Goal: Transaction & Acquisition: Download file/media

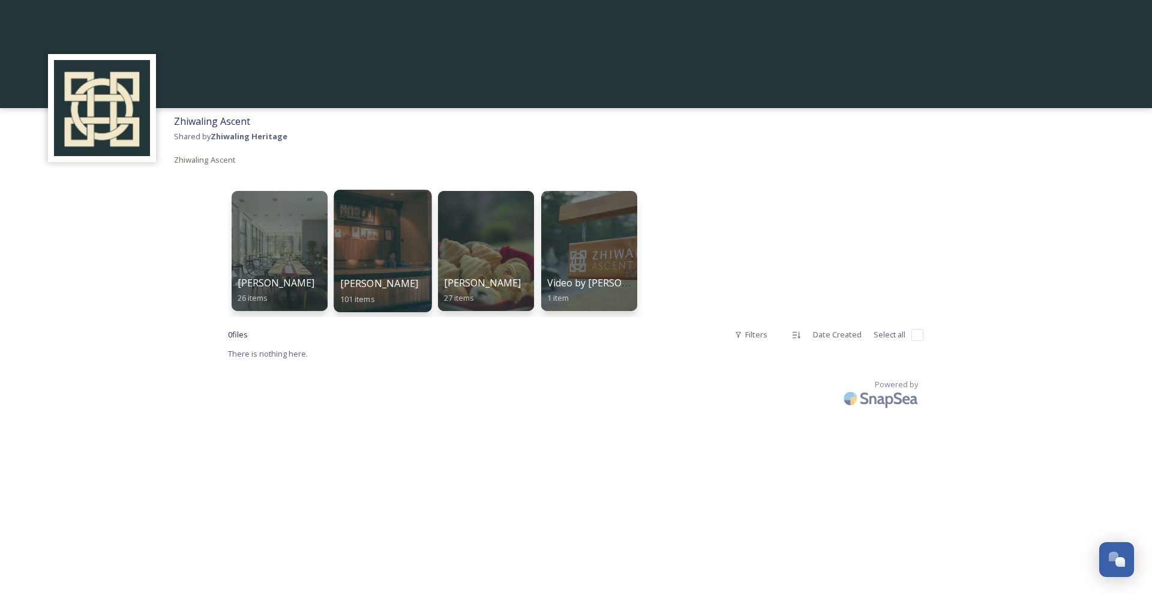
click at [368, 260] on div at bounding box center [383, 251] width 98 height 122
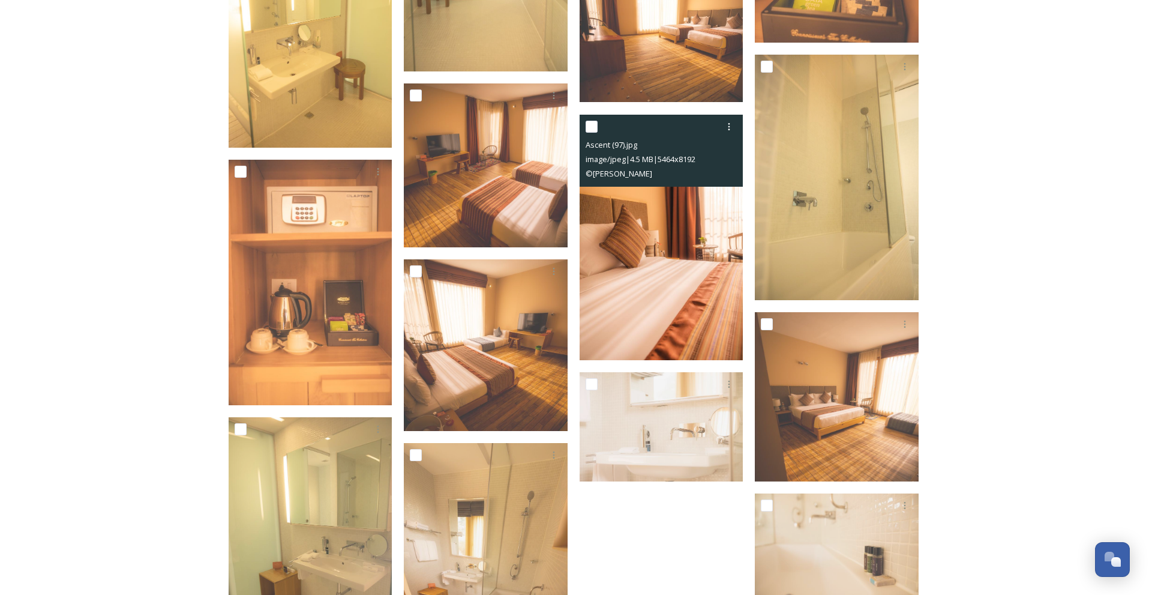
scroll to position [1735, 0]
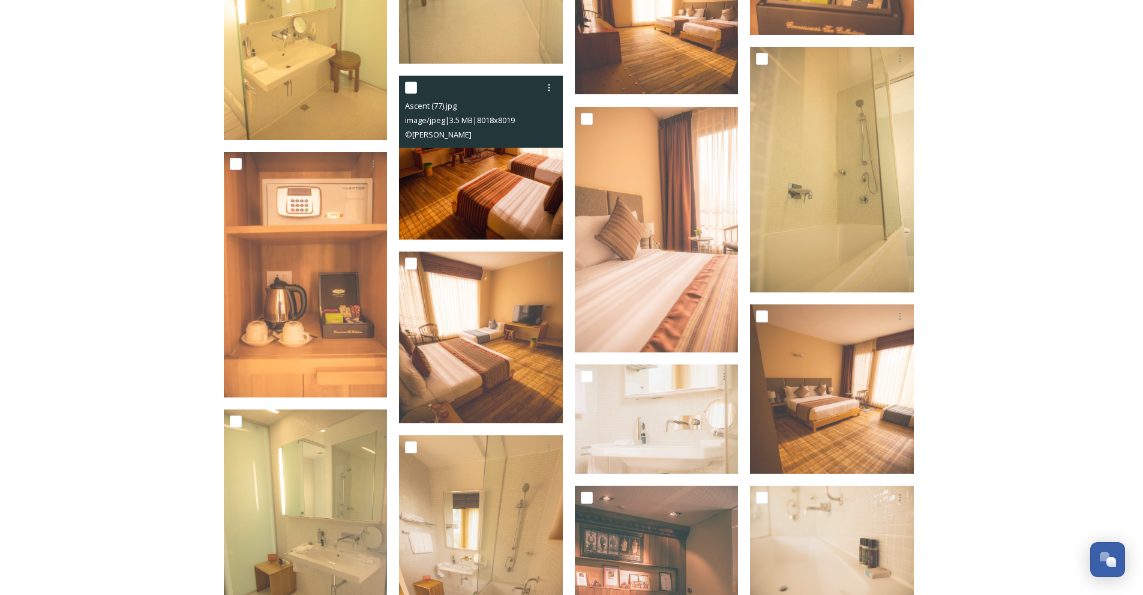
click at [505, 100] on div "Ascent (77).jpg" at bounding box center [482, 105] width 155 height 14
click at [505, 159] on img at bounding box center [481, 158] width 164 height 164
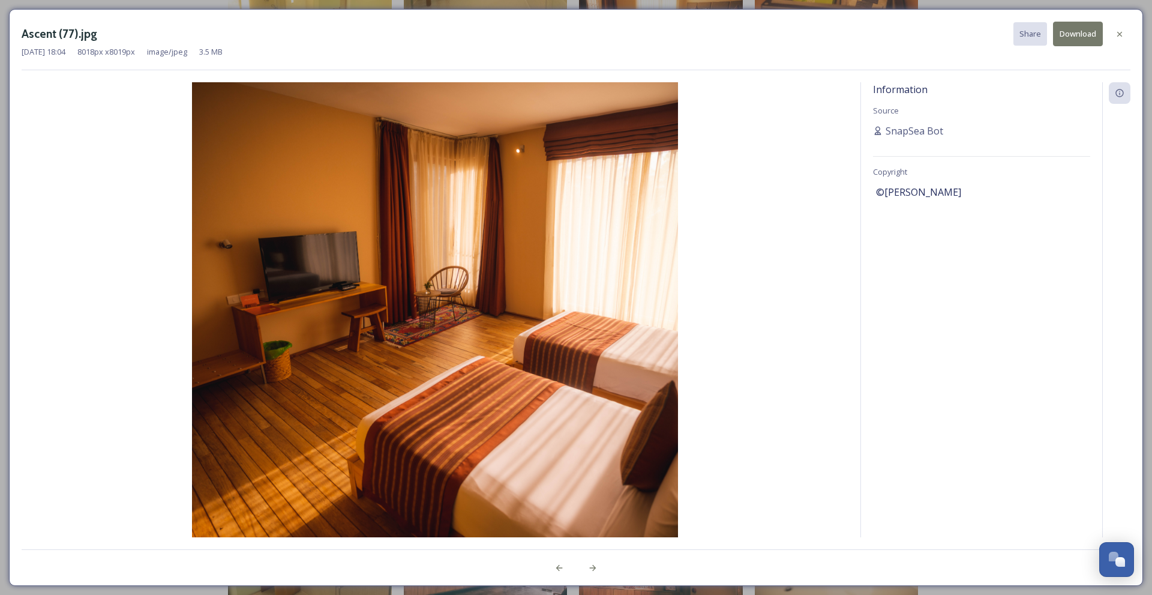
click at [438, 308] on img at bounding box center [435, 325] width 827 height 487
click at [420, 314] on img at bounding box center [435, 325] width 827 height 487
click at [868, 202] on div "Information Source SnapSea Bot Copyright ©[PERSON_NAME]" at bounding box center [981, 309] width 241 height 455
click at [442, 338] on img at bounding box center [435, 325] width 827 height 487
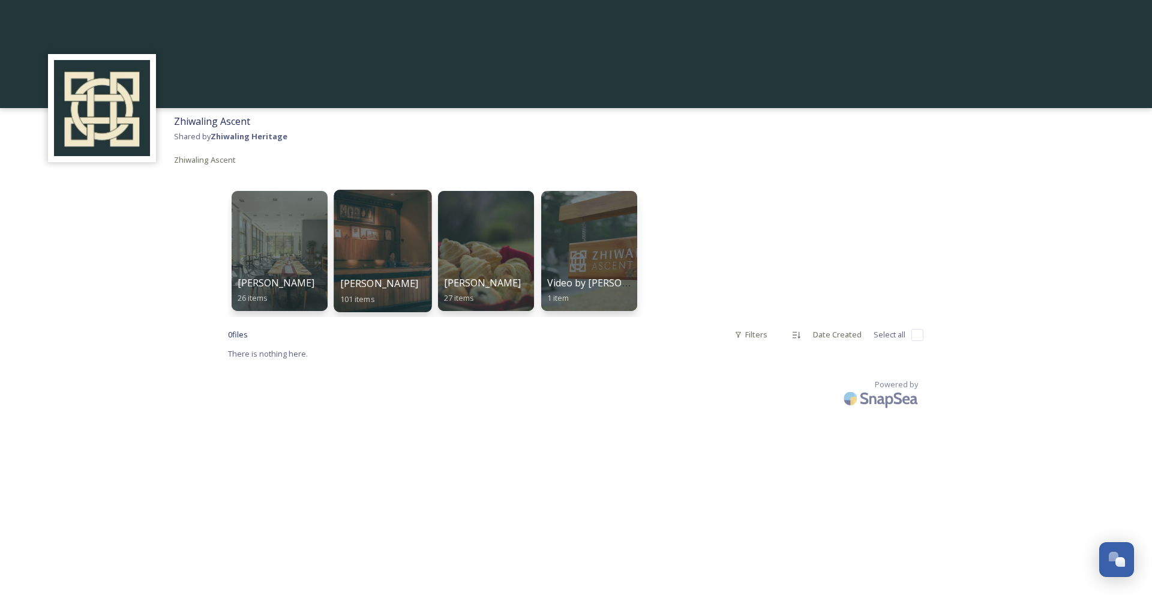
click at [383, 282] on span "[PERSON_NAME]" at bounding box center [379, 283] width 79 height 13
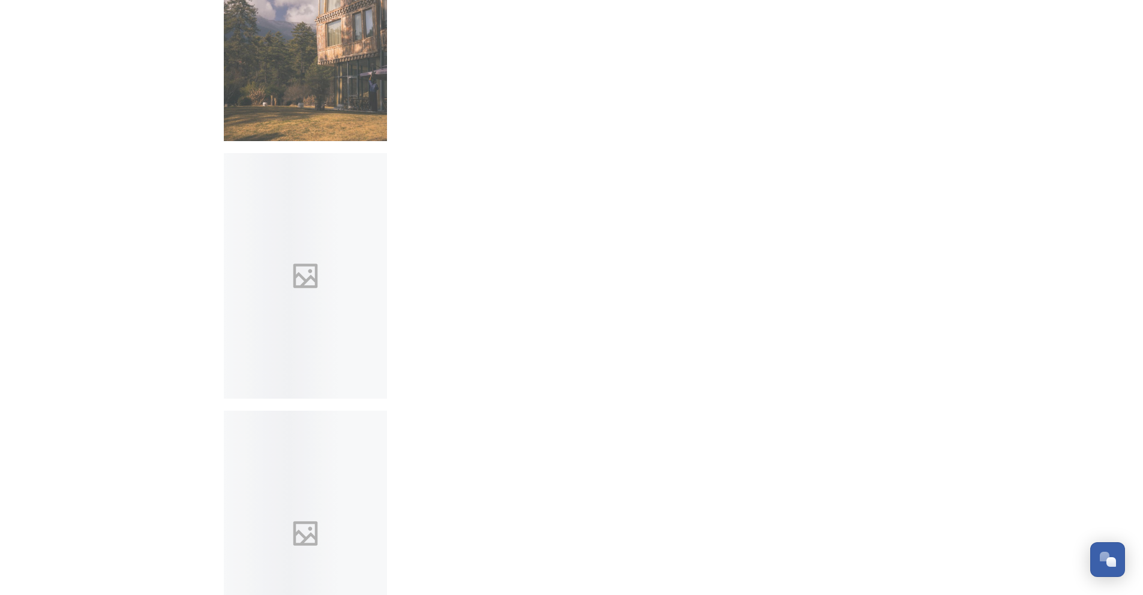
scroll to position [5636, 0]
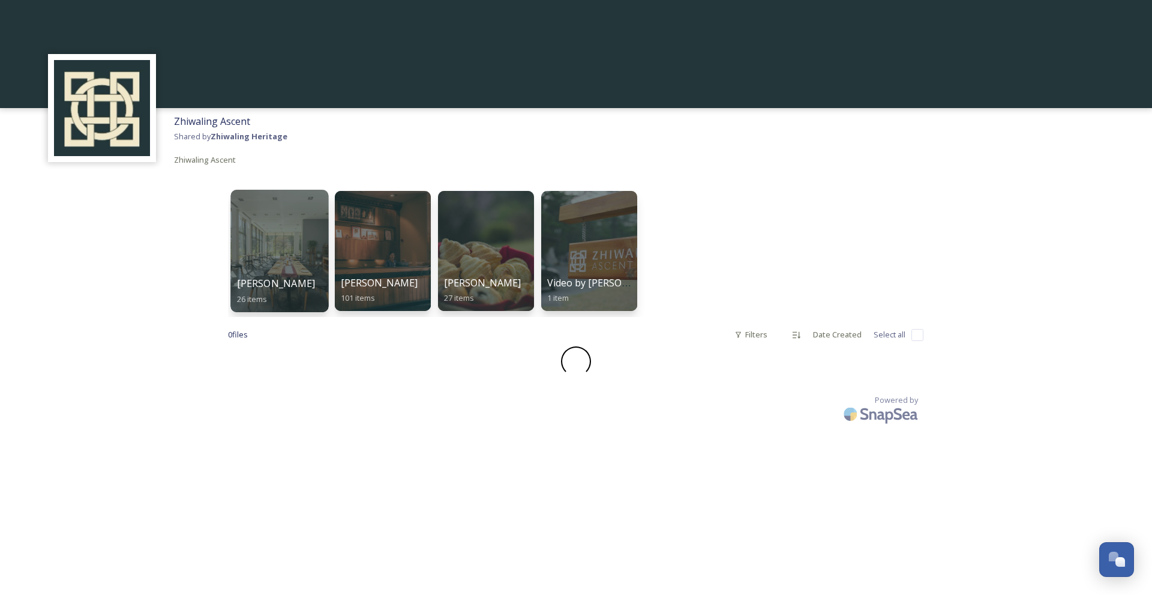
click at [270, 287] on span "[PERSON_NAME]" at bounding box center [276, 283] width 79 height 13
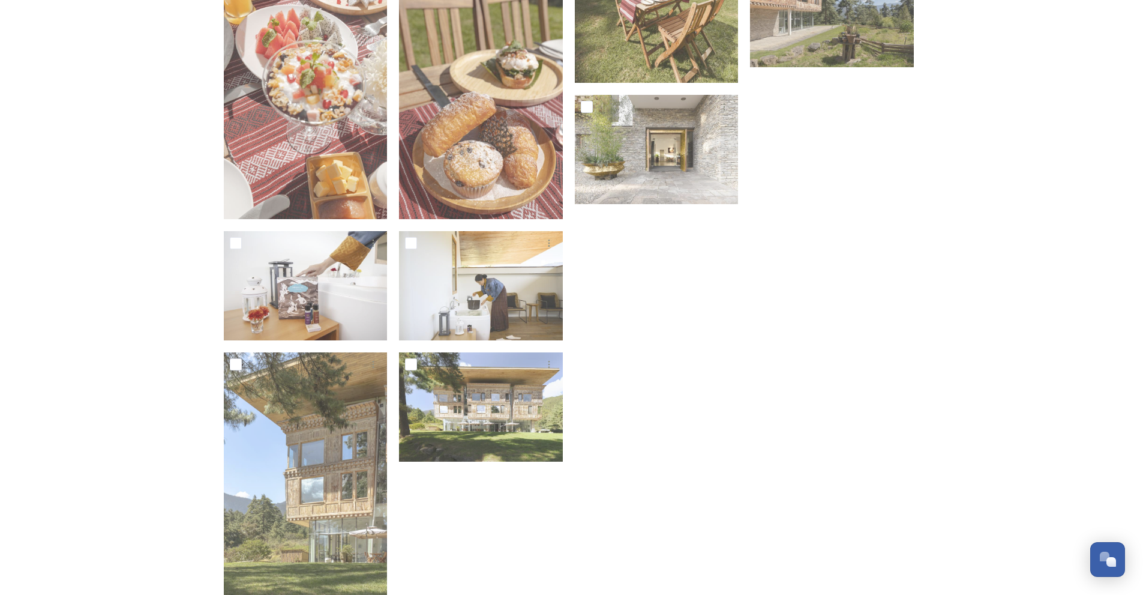
scroll to position [892, 0]
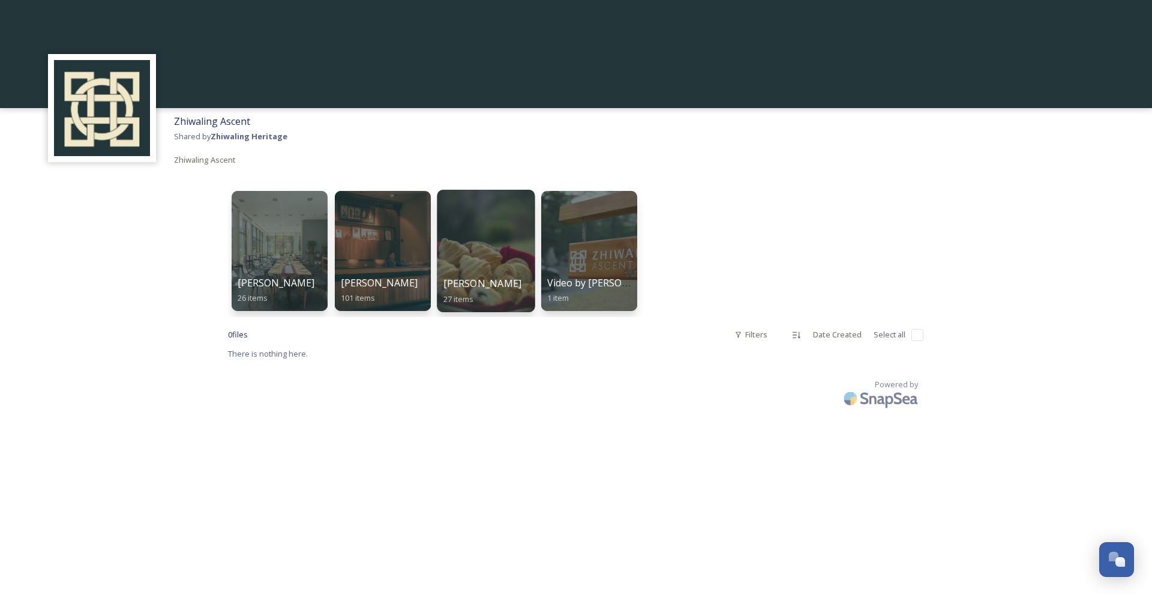
click at [489, 272] on div at bounding box center [486, 251] width 98 height 122
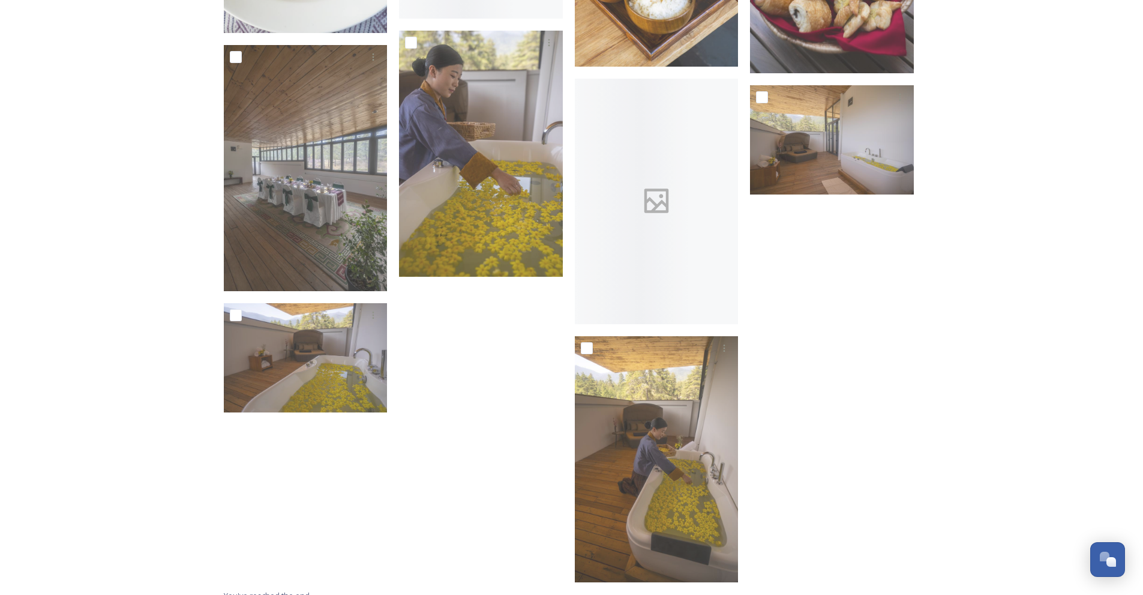
scroll to position [1358, 0]
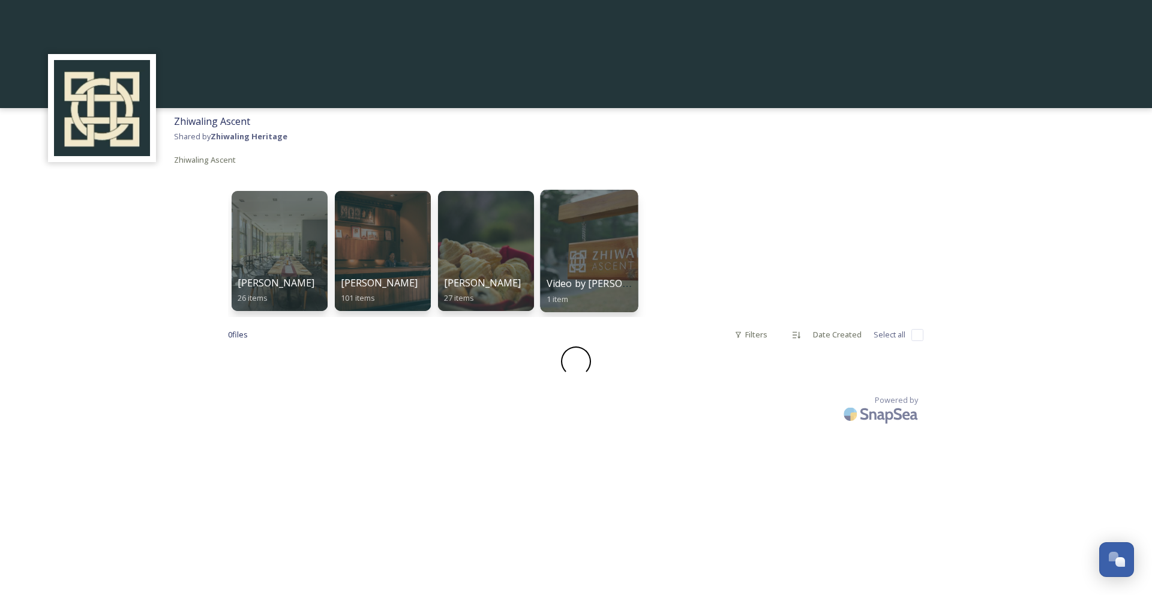
click at [587, 264] on div at bounding box center [589, 251] width 98 height 122
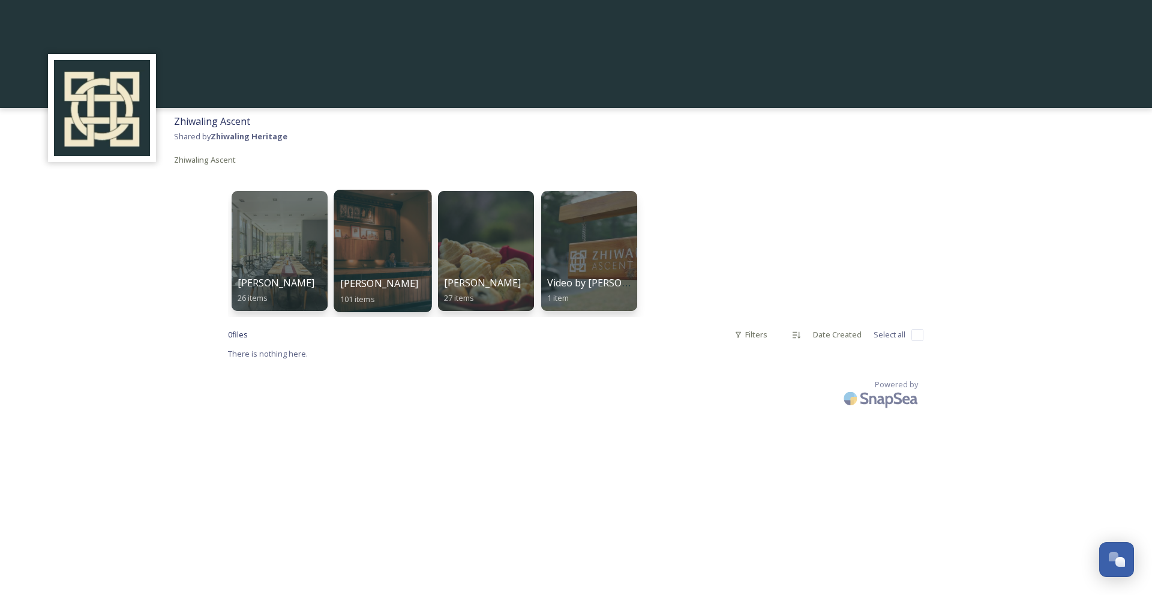
click at [376, 279] on span "[PERSON_NAME]" at bounding box center [379, 283] width 79 height 13
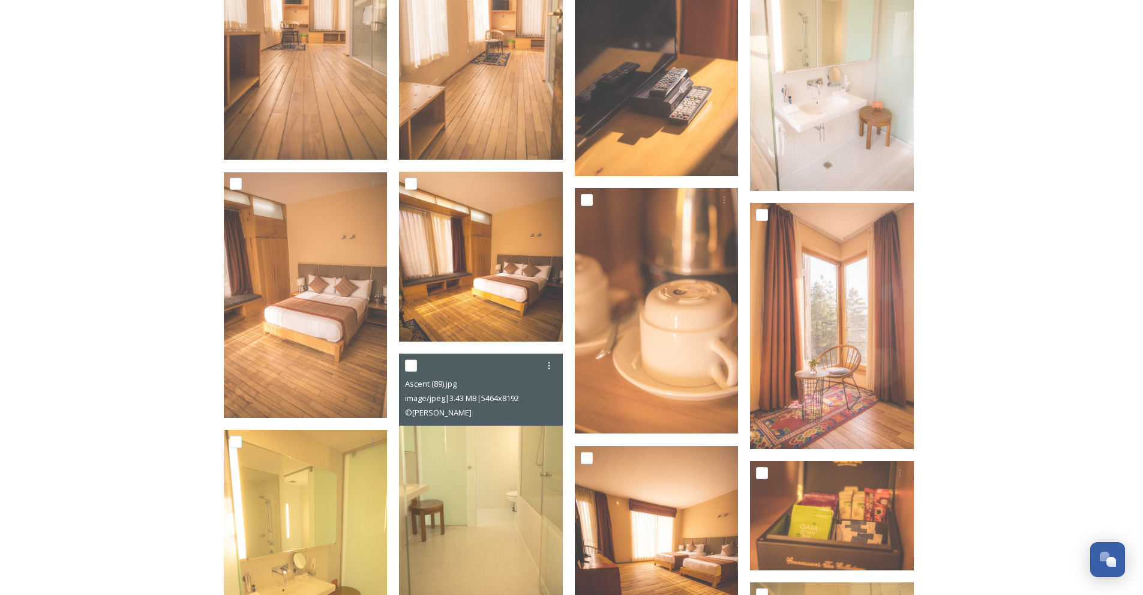
scroll to position [1620, 0]
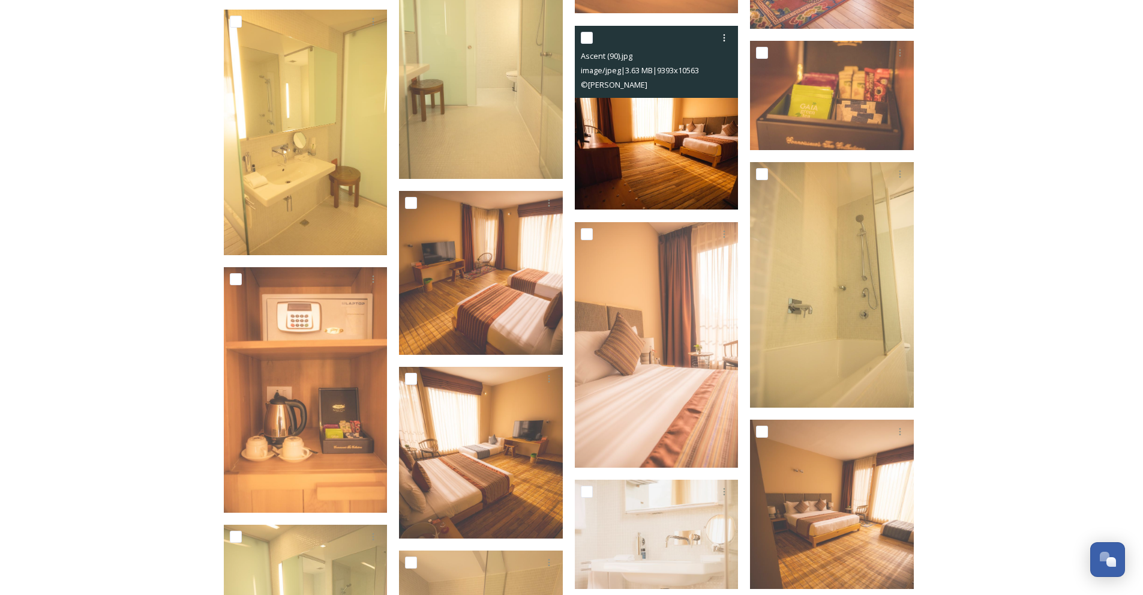
click at [679, 131] on img at bounding box center [657, 118] width 164 height 184
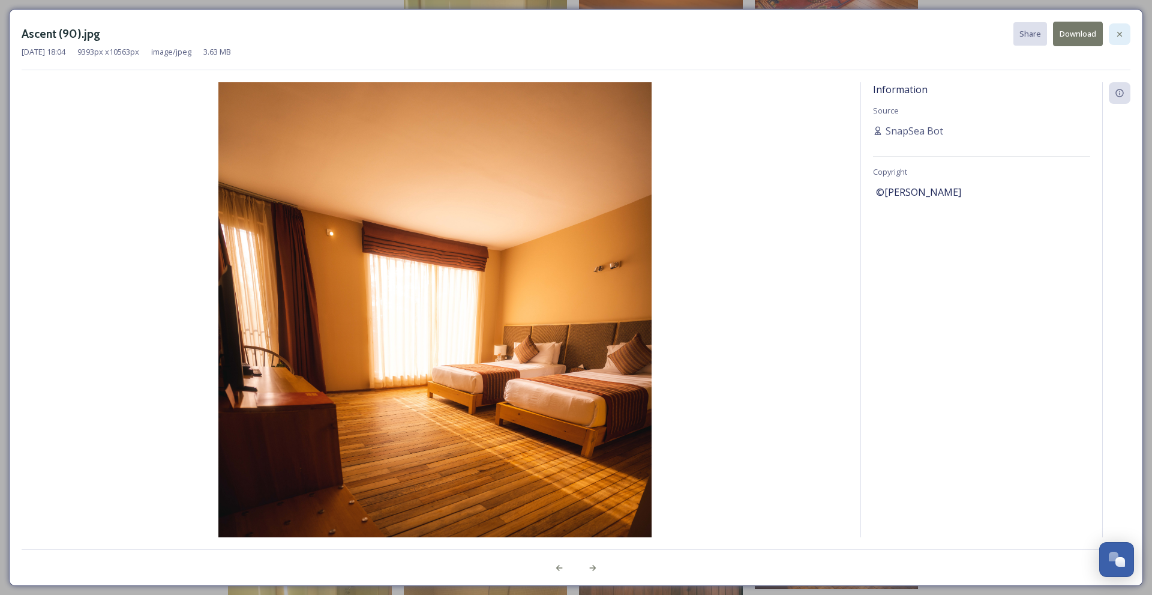
click at [1121, 35] on icon at bounding box center [1120, 34] width 10 height 10
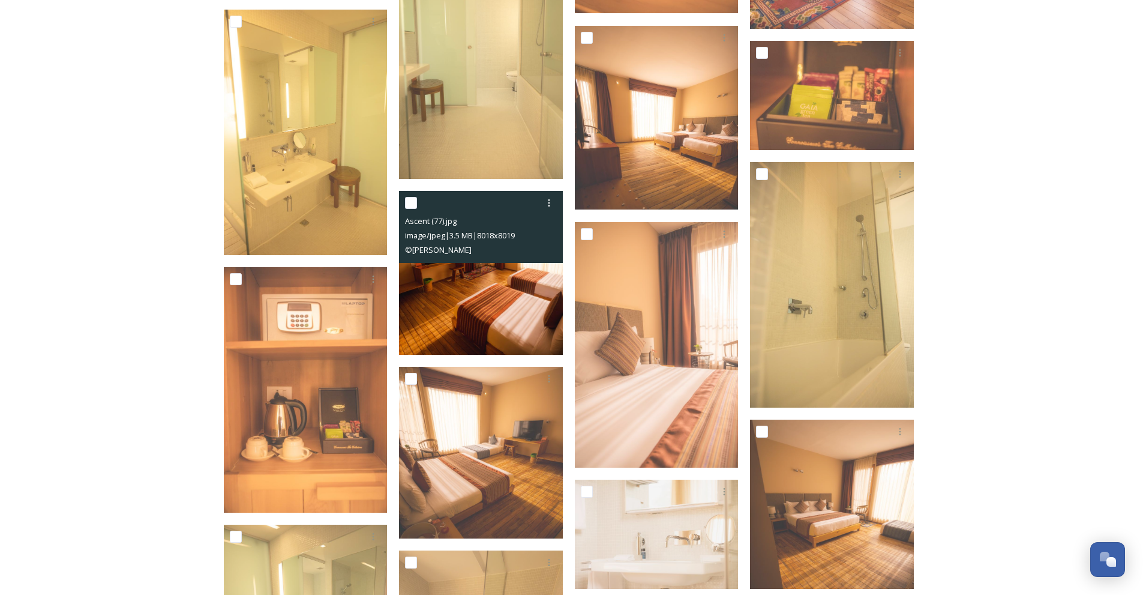
click at [507, 298] on img at bounding box center [481, 273] width 164 height 164
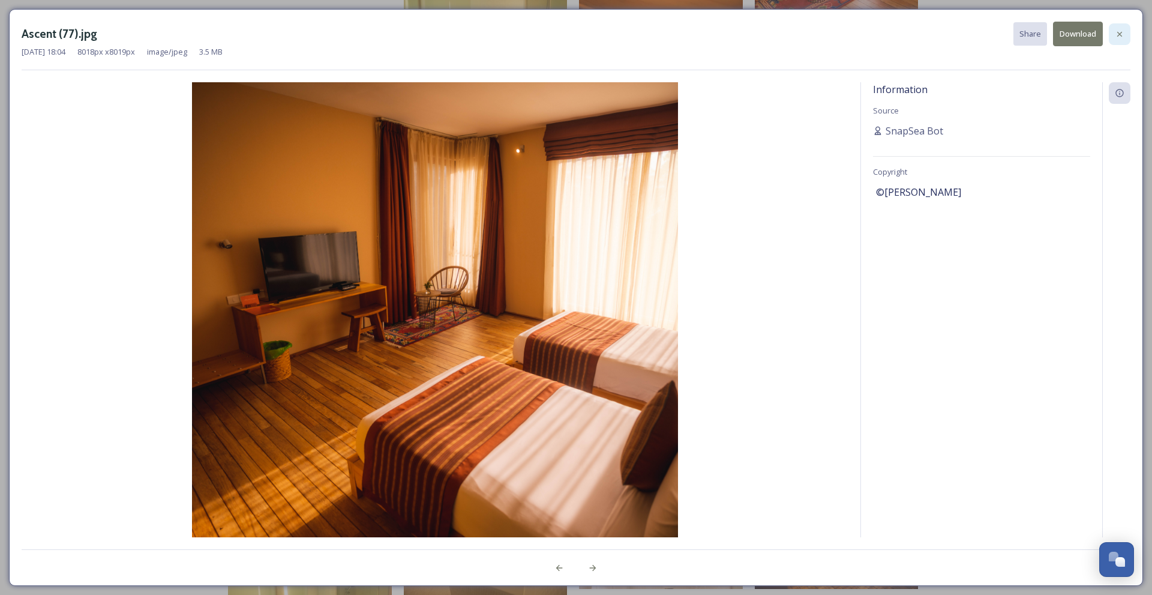
click at [1120, 31] on icon at bounding box center [1120, 34] width 10 height 10
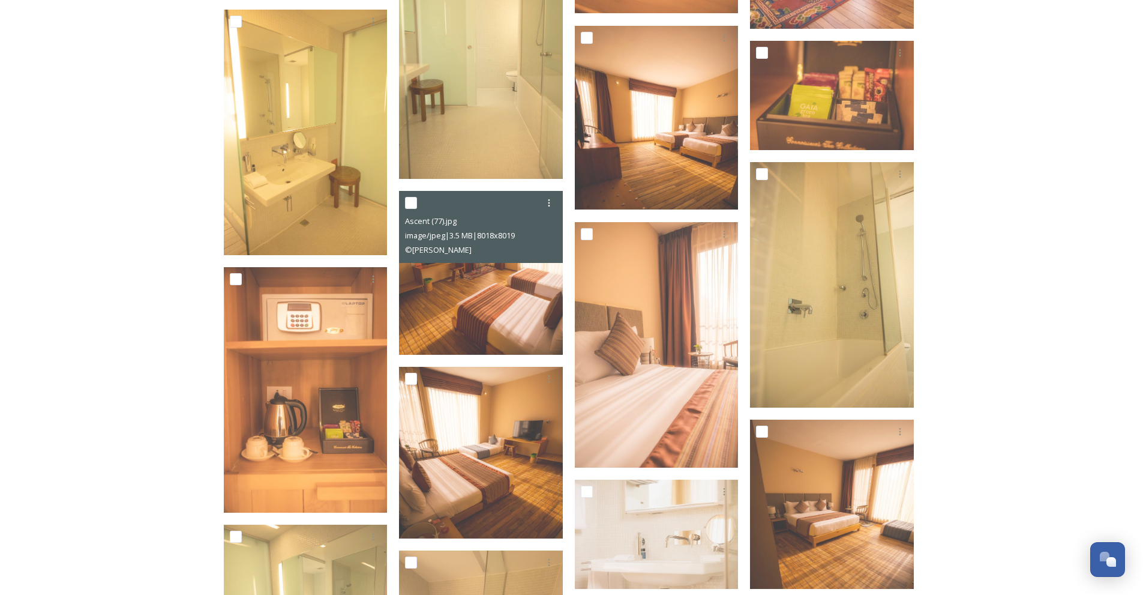
scroll to position [1860, 0]
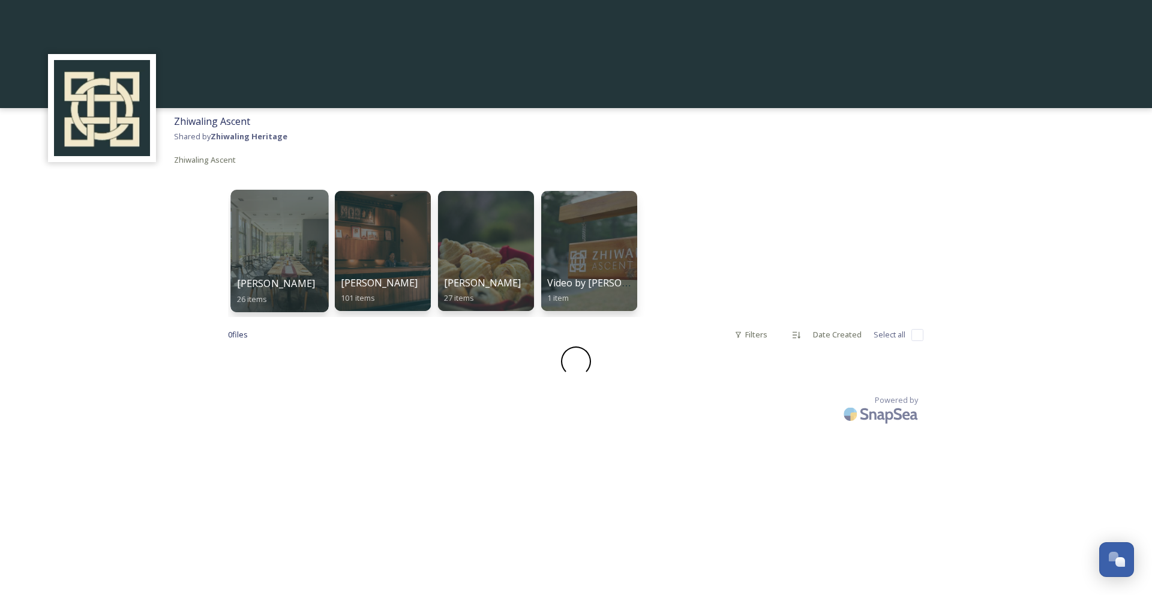
click at [293, 260] on div at bounding box center [279, 251] width 98 height 122
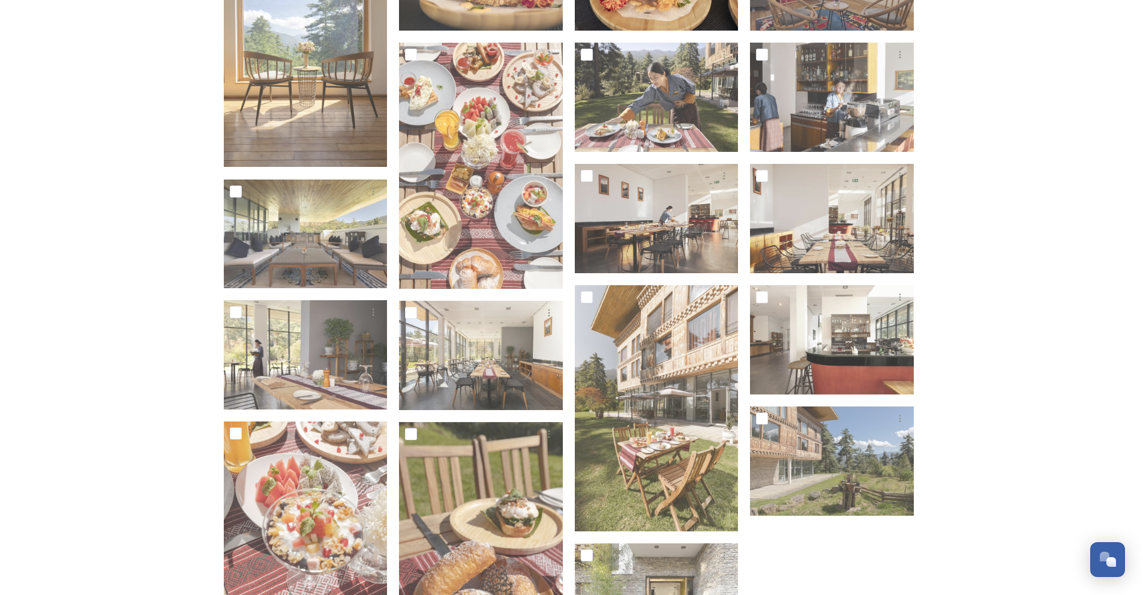
scroll to position [60, 0]
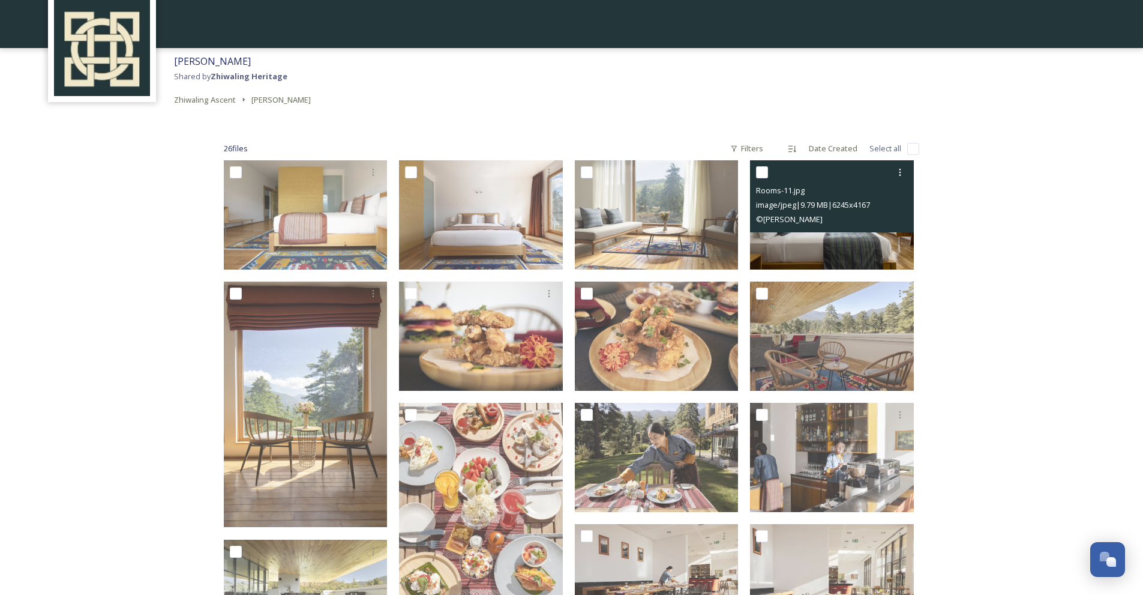
click at [827, 230] on div "Rooms-11.jpg image/jpeg | 9.79 MB | 6245 x 4167 © [PERSON_NAME]" at bounding box center [832, 196] width 164 height 72
click at [826, 233] on img at bounding box center [832, 214] width 164 height 109
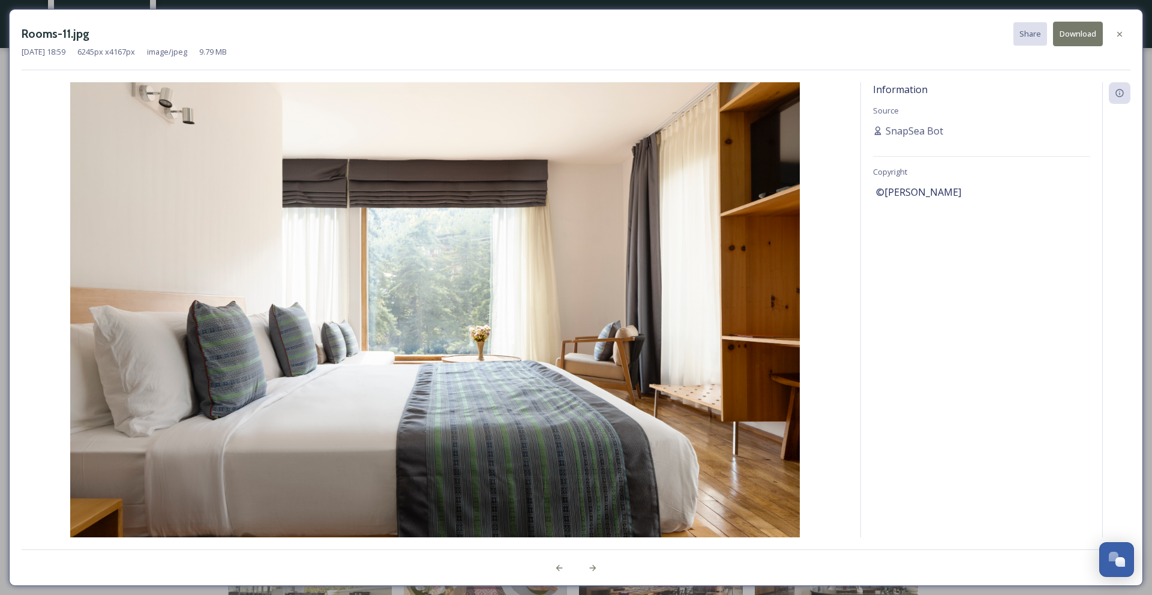
click at [1084, 37] on button "Download" at bounding box center [1078, 34] width 50 height 25
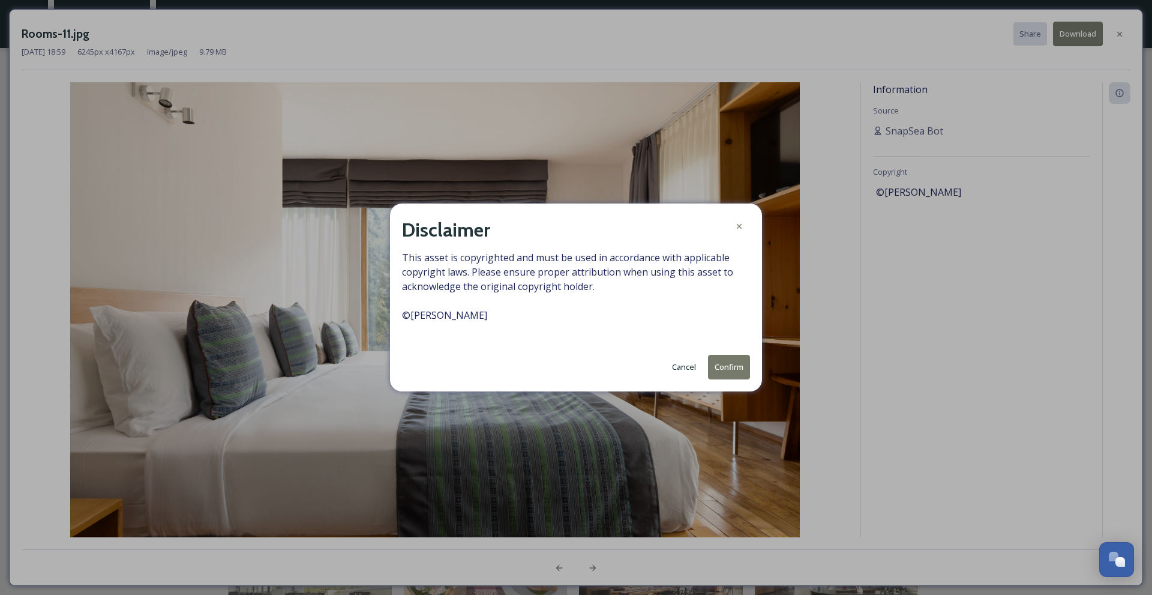
click at [736, 368] on button "Confirm" at bounding box center [729, 367] width 42 height 25
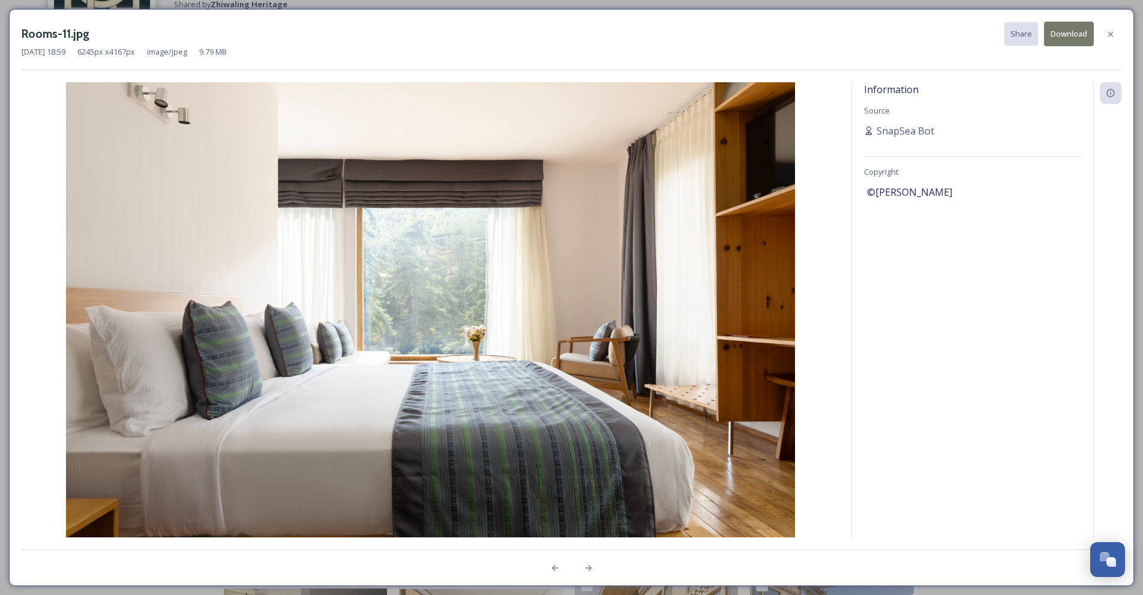
scroll to position [420, 0]
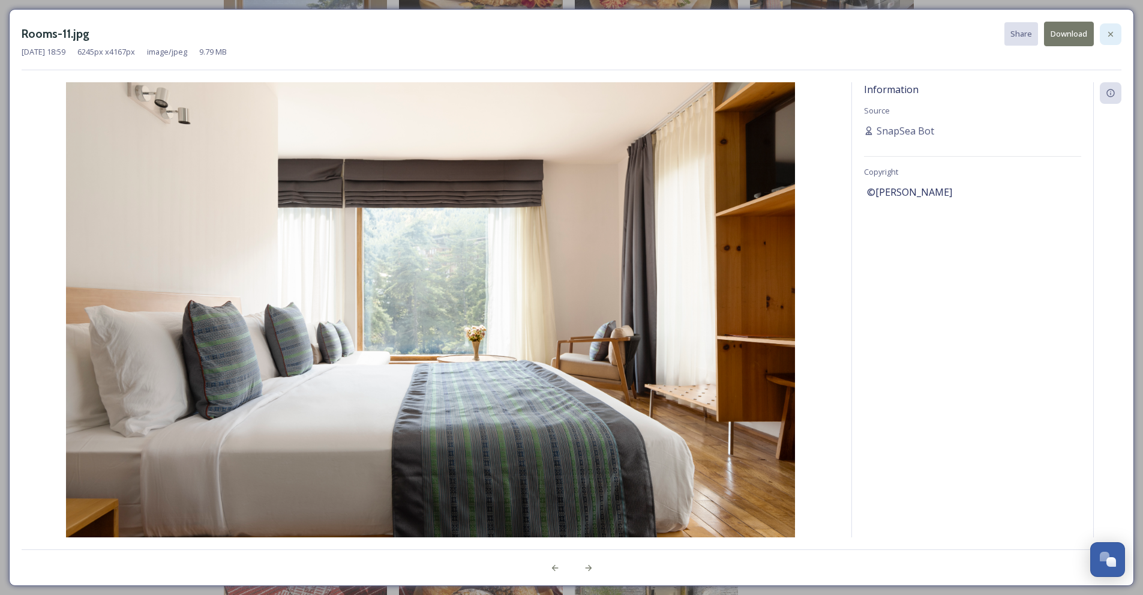
click at [1111, 36] on icon at bounding box center [1111, 34] width 10 height 10
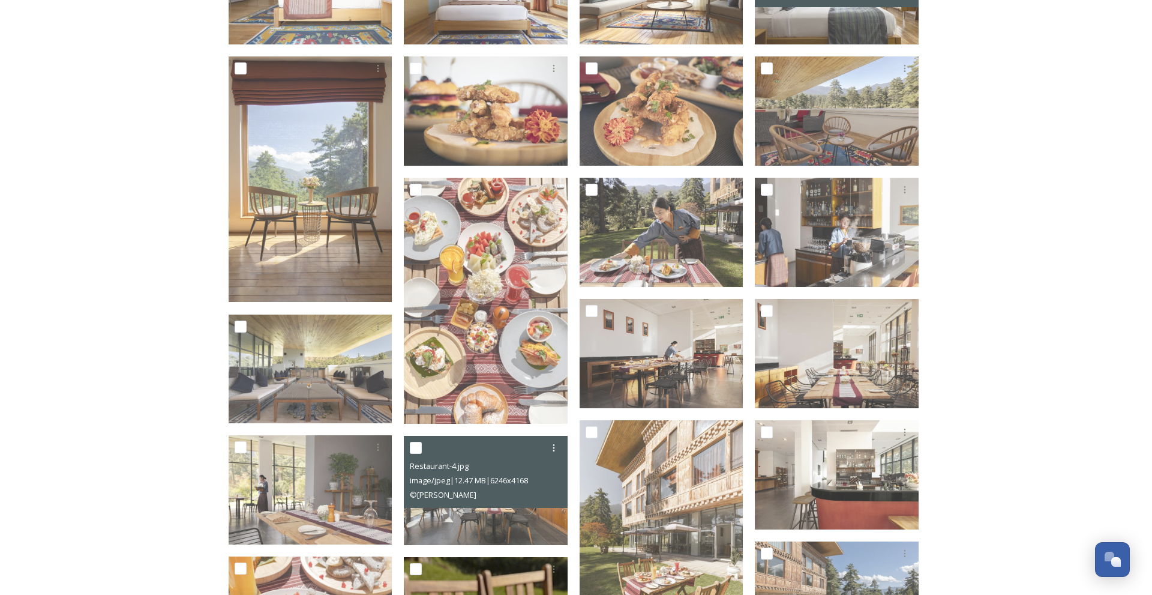
scroll to position [120, 0]
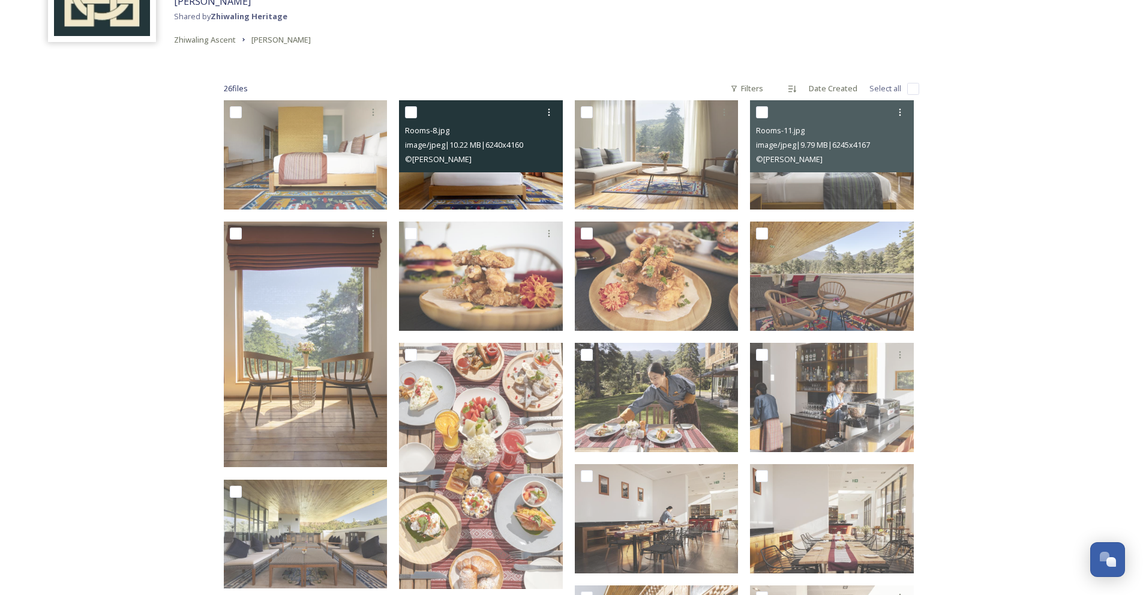
click at [497, 185] on img at bounding box center [481, 154] width 164 height 109
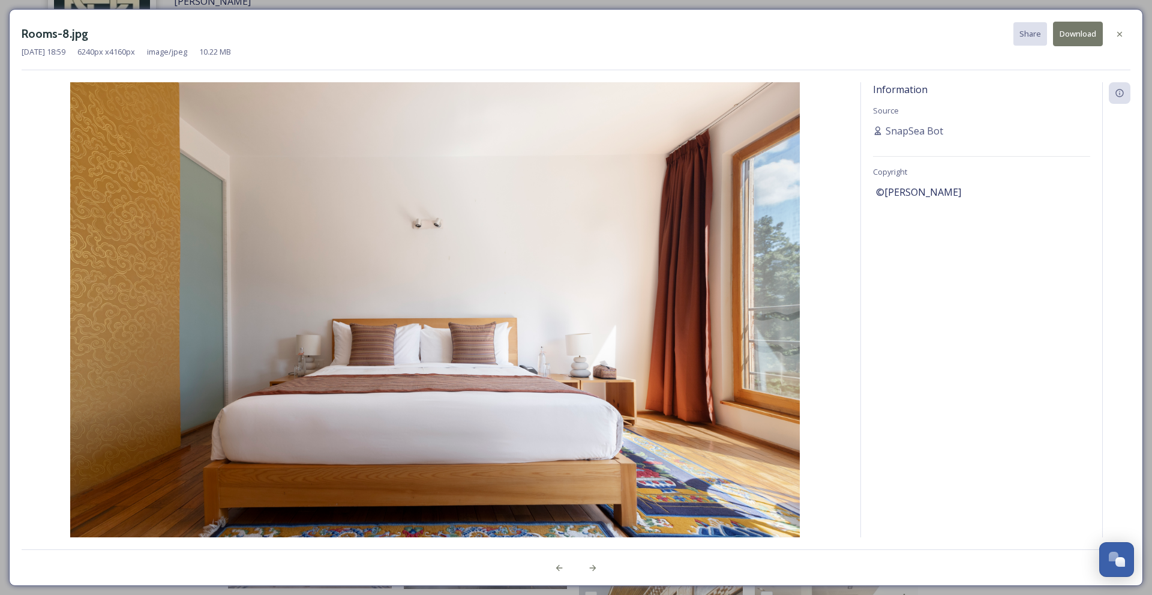
drag, startPoint x: 506, startPoint y: 357, endPoint x: 931, endPoint y: 205, distance: 450.6
click at [931, 205] on div "Information Source SnapSea Bot Copyright ©[PERSON_NAME]" at bounding box center [981, 309] width 241 height 455
